Goal: Task Accomplishment & Management: Manage account settings

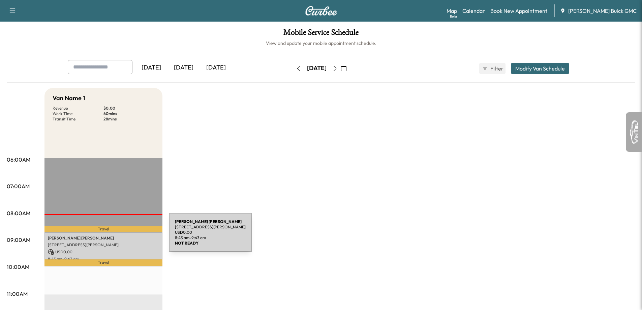
click at [118, 236] on p "[PERSON_NAME]" at bounding box center [103, 237] width 111 height 5
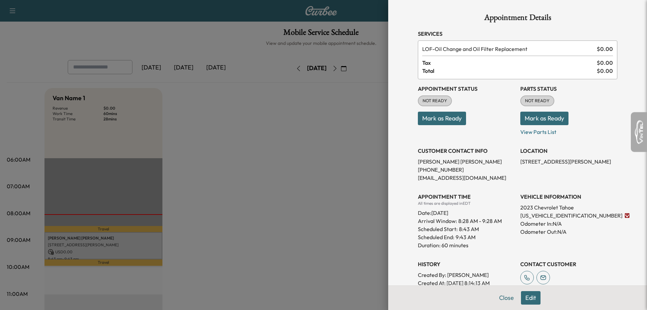
click at [299, 242] on div at bounding box center [323, 155] width 647 height 310
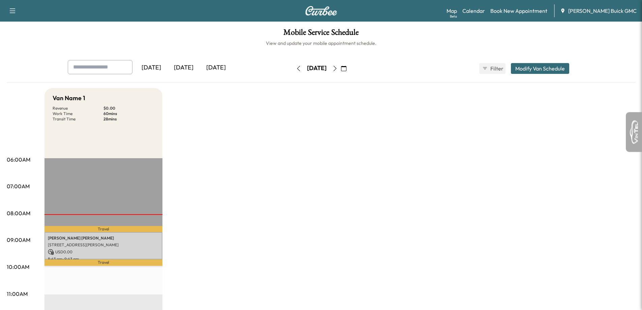
click at [185, 70] on div "[DATE]" at bounding box center [183, 68] width 32 height 16
click at [212, 69] on div "[DATE]" at bounding box center [216, 68] width 32 height 16
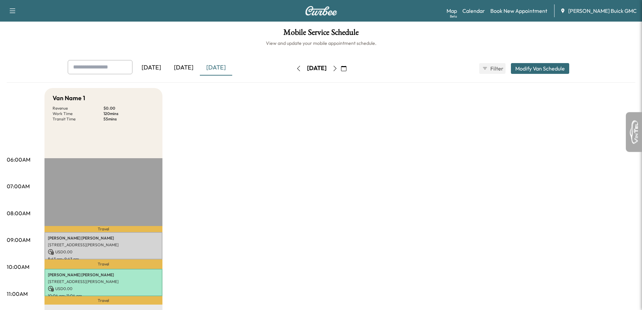
click at [341, 70] on button "button" at bounding box center [334, 68] width 11 height 11
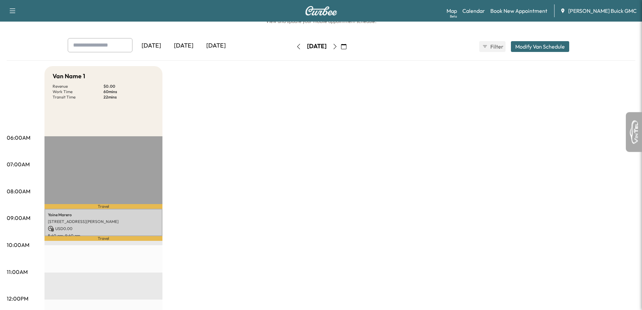
scroll to position [34, 0]
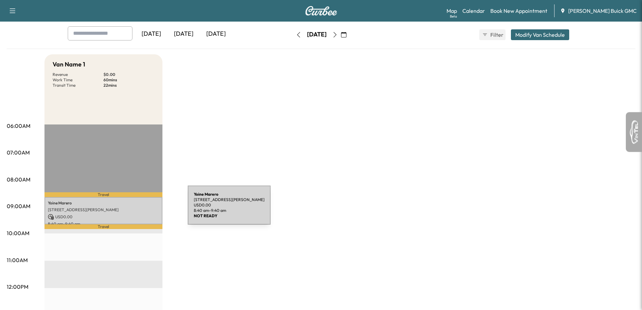
click at [137, 209] on p "[STREET_ADDRESS][PERSON_NAME]" at bounding box center [103, 209] width 111 height 5
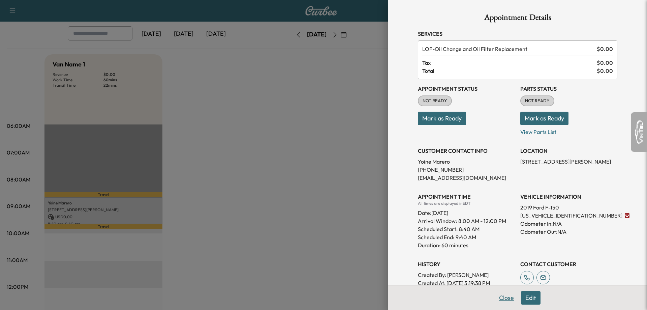
click at [509, 296] on button "Close" at bounding box center [507, 297] width 24 height 13
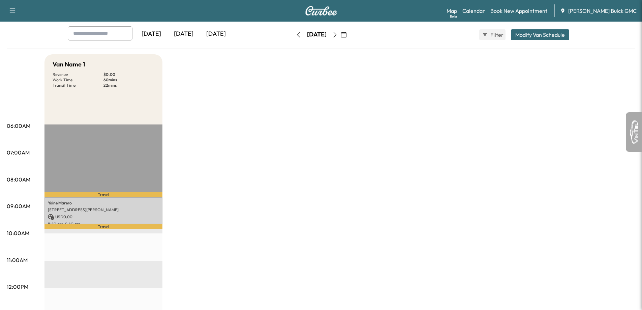
click at [359, 238] on div "Van Name 1 Revenue $ 0.00 Work Time 60 mins Transit Time 22 mins Travel [PERSON…" at bounding box center [339, 306] width 591 height 505
click at [293, 31] on button "button" at bounding box center [298, 34] width 11 height 11
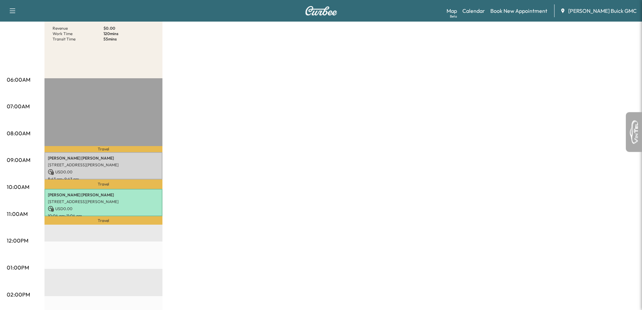
scroll to position [34, 0]
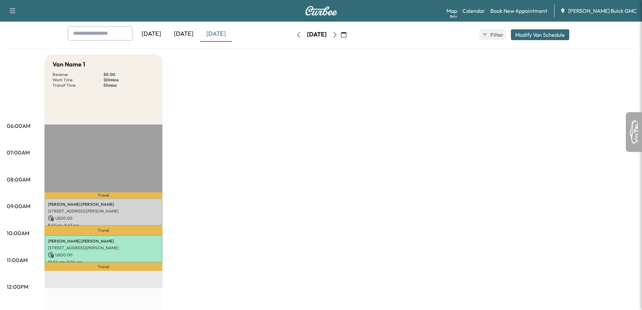
click at [296, 35] on icon "button" at bounding box center [298, 34] width 5 height 5
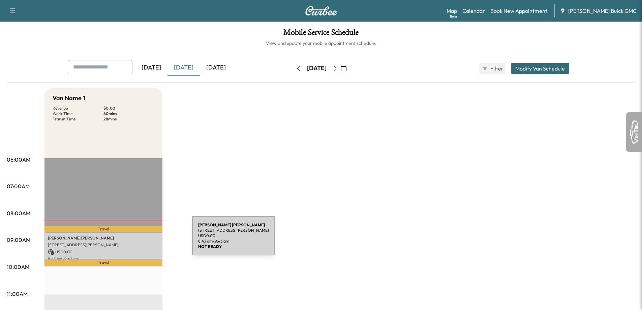
click at [140, 240] on p "[PERSON_NAME]" at bounding box center [103, 237] width 111 height 5
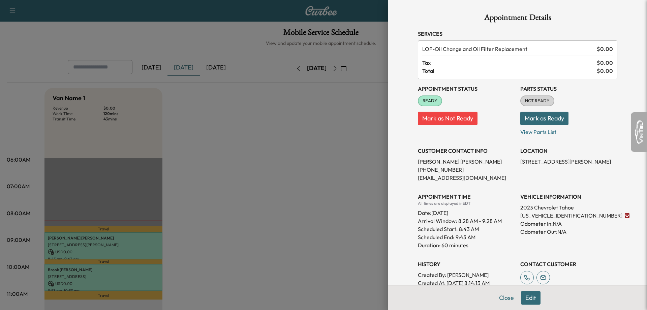
click at [192, 252] on div at bounding box center [323, 155] width 647 height 310
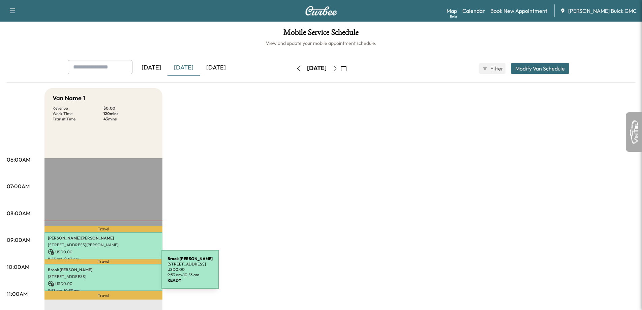
click at [111, 274] on p "[STREET_ADDRESS]" at bounding box center [103, 276] width 111 height 5
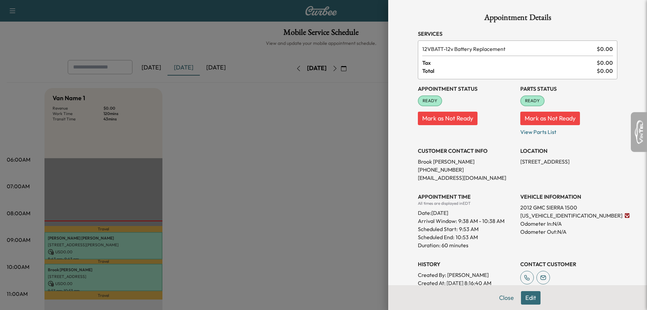
click at [253, 266] on div at bounding box center [323, 155] width 647 height 310
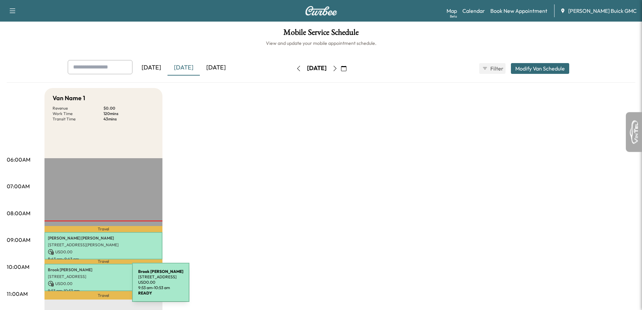
click at [82, 286] on div "[PERSON_NAME][GEOGRAPHIC_DATA][STREET_ADDRESS] USD 0.00 9:53 am - 10:53 am" at bounding box center [103, 277] width 118 height 27
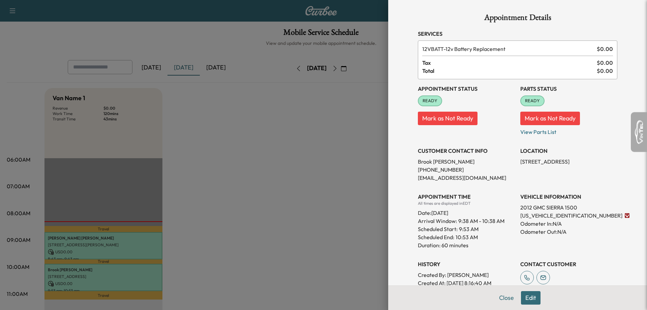
click at [123, 227] on div at bounding box center [323, 155] width 647 height 310
